Goal: Information Seeking & Learning: Find specific fact

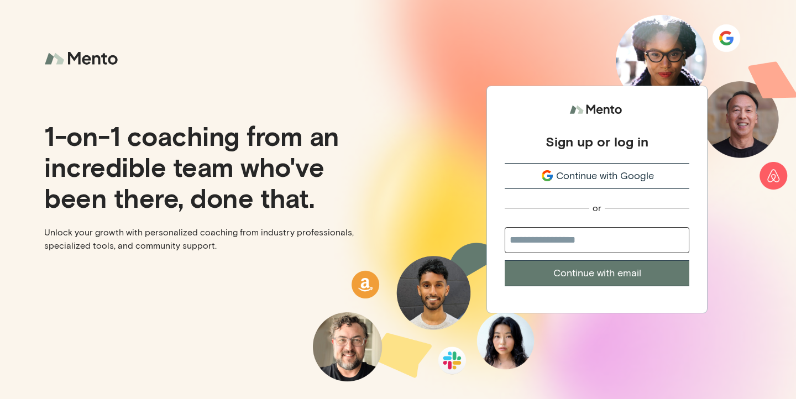
click at [563, 175] on span "Continue with Google" at bounding box center [605, 176] width 98 height 15
click at [563, 176] on span "Continue with Google" at bounding box center [605, 176] width 98 height 15
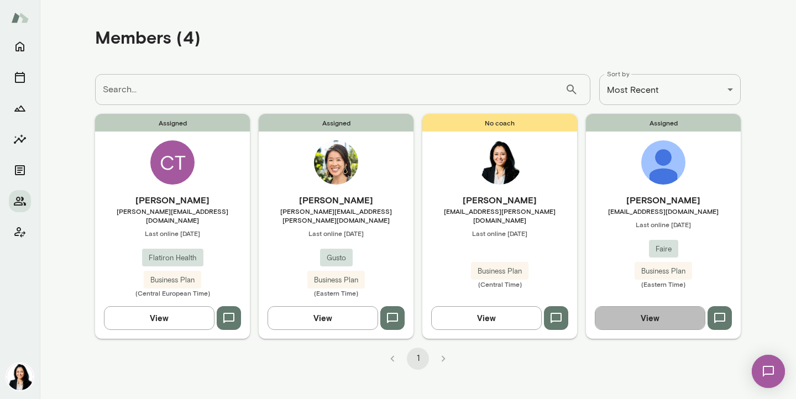
click at [663, 315] on button "View" at bounding box center [650, 317] width 111 height 23
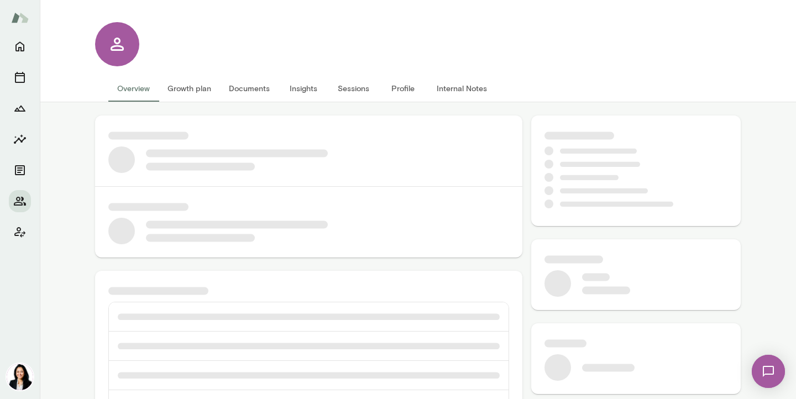
click at [465, 87] on button "Internal Notes" at bounding box center [462, 88] width 68 height 27
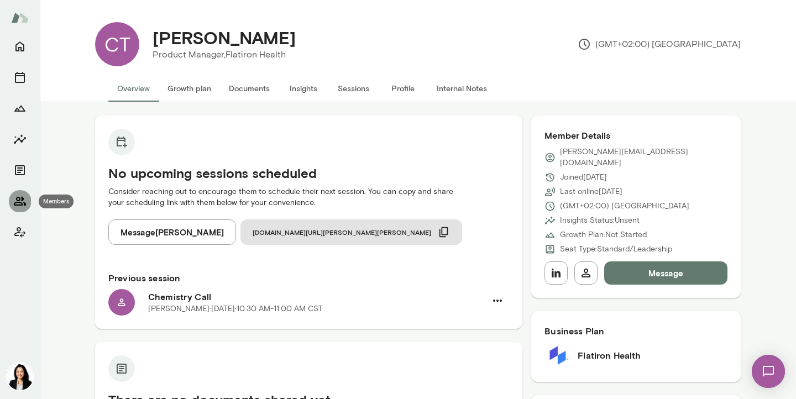
click at [24, 201] on icon "Members" at bounding box center [19, 201] width 13 height 13
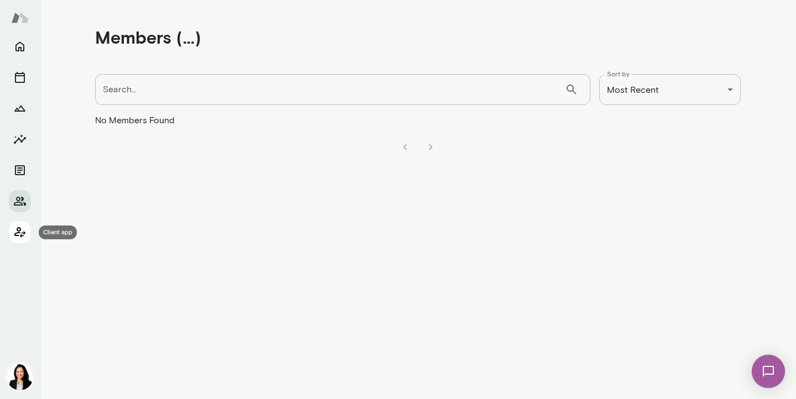
click at [17, 229] on icon "Client app" at bounding box center [19, 232] width 11 height 10
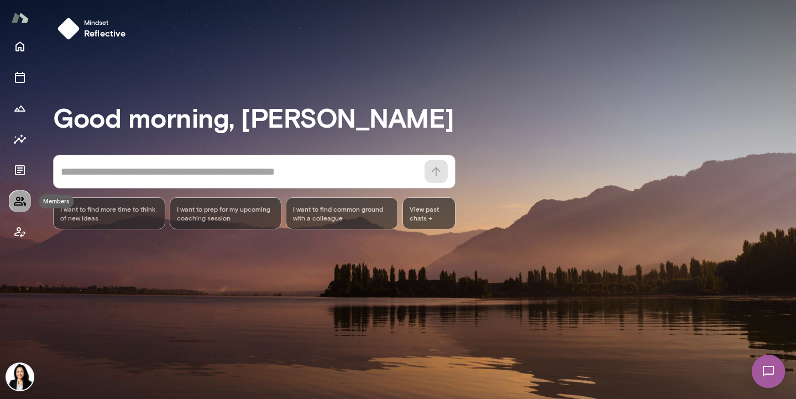
click at [15, 206] on icon "Members" at bounding box center [19, 201] width 13 height 13
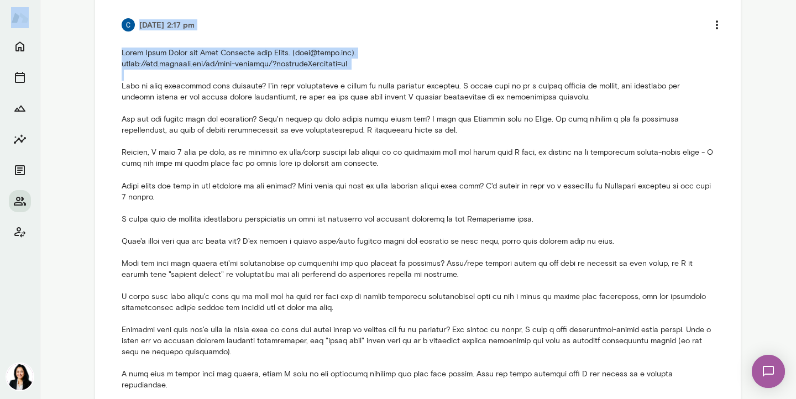
scroll to position [433, 0]
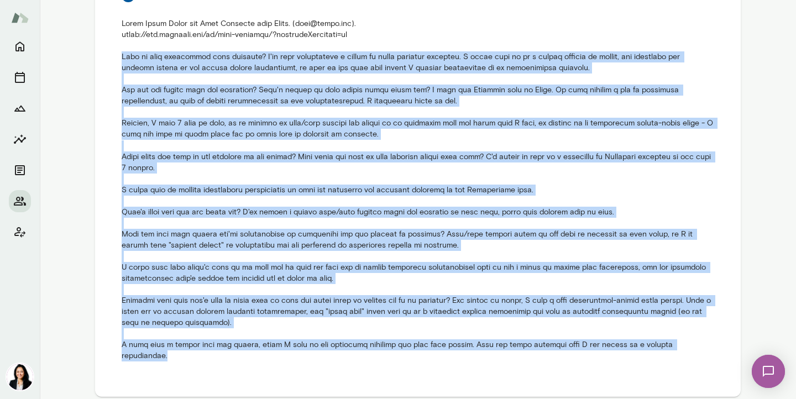
drag, startPoint x: 123, startPoint y: 169, endPoint x: 272, endPoint y: 362, distance: 244.3
click at [272, 362] on li "[DATE] 2:17 pm" at bounding box center [417, 172] width 619 height 403
copy p "What is your experience with coaching? I've only experienced a couple of group …"
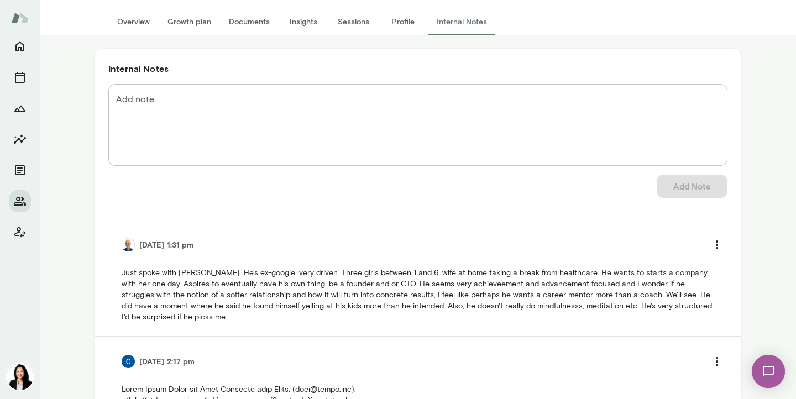
scroll to position [73, 0]
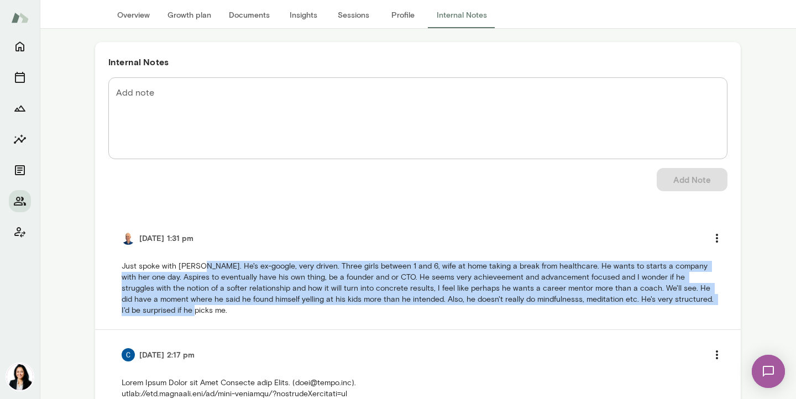
drag, startPoint x: 199, startPoint y: 267, endPoint x: 223, endPoint y: 308, distance: 48.0
click at [223, 308] on p "Just spoke with [PERSON_NAME]. He's ex-google, very driven. Three girls between…" at bounding box center [418, 288] width 592 height 55
copy p "He's ex-google, very driven. Three girls between 1 and 6, wife at home taking a…"
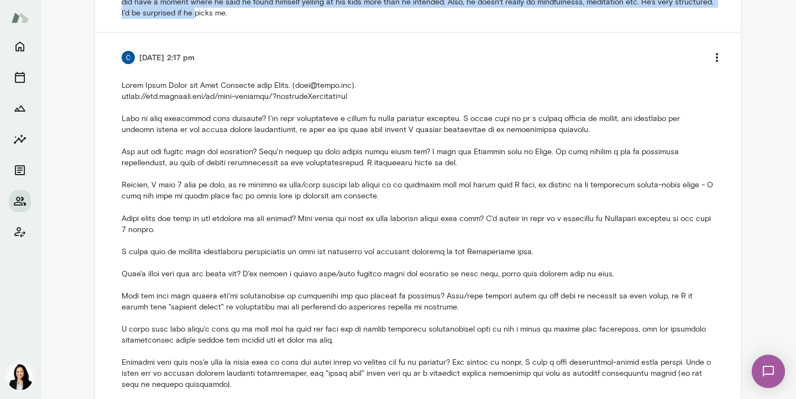
scroll to position [379, 0]
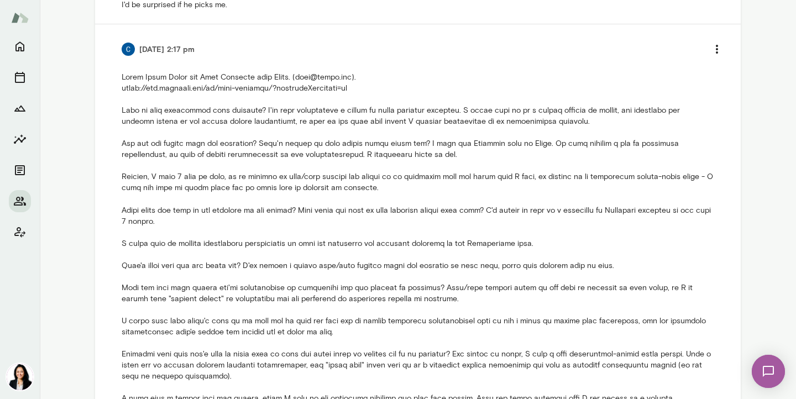
click at [121, 88] on li "[DATE] 2:17 pm" at bounding box center [417, 225] width 619 height 403
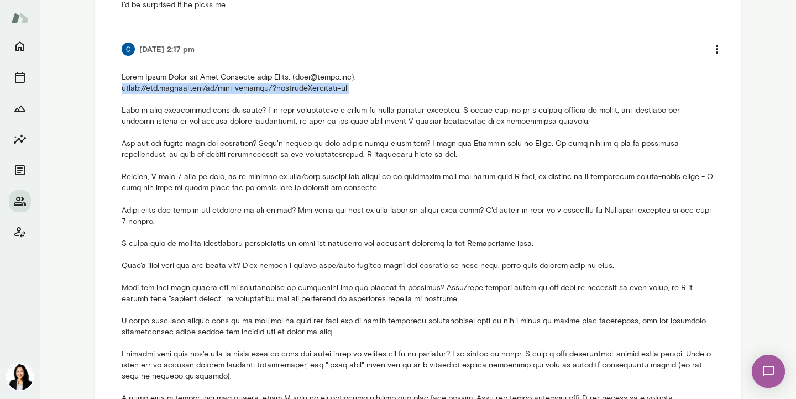
drag, startPoint x: 122, startPoint y: 88, endPoint x: 371, endPoint y: 89, distance: 249.2
click at [371, 89] on p at bounding box center [418, 243] width 592 height 343
copy p "[URL][DOMAIN_NAME]"
click at [20, 77] on icon "Sessions" at bounding box center [19, 77] width 13 height 13
